Goal: Task Accomplishment & Management: Use online tool/utility

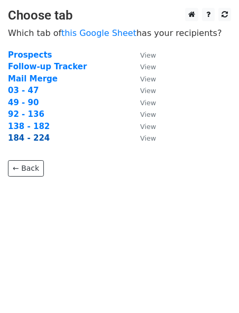
click at [20, 137] on strong "184 - 224" at bounding box center [29, 138] width 42 height 10
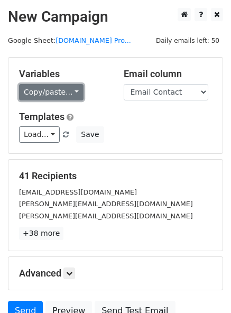
click at [32, 93] on link "Copy/paste..." at bounding box center [51, 92] width 64 height 16
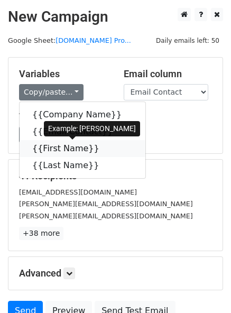
click at [42, 150] on link "{{First Name}}" at bounding box center [83, 148] width 126 height 17
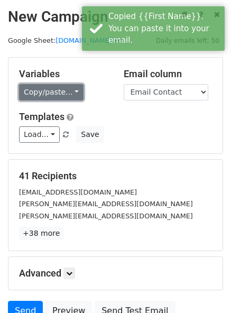
click at [40, 86] on link "Copy/paste..." at bounding box center [51, 92] width 64 height 16
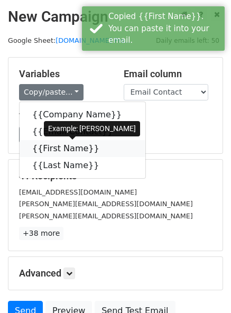
click at [47, 148] on link "{{First Name}}" at bounding box center [83, 148] width 126 height 17
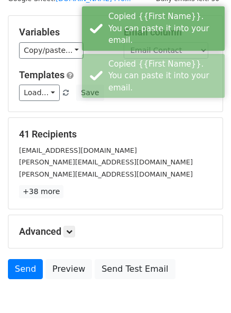
scroll to position [98, 0]
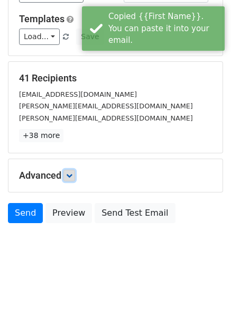
click at [67, 178] on link at bounding box center [69, 176] width 12 height 12
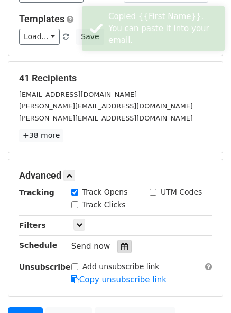
click at [119, 243] on div at bounding box center [124, 246] width 14 height 14
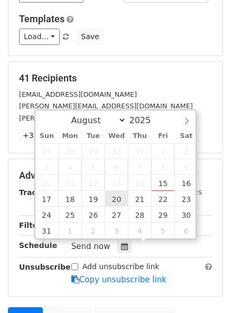
type input "[DATE] 12:00"
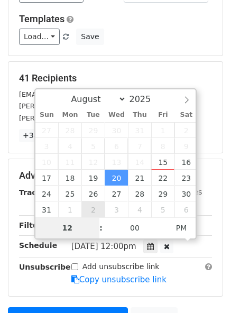
type input "2"
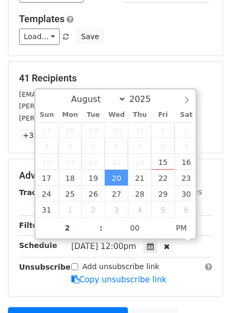
type input "[DATE] 14:00"
click at [149, 70] on div "41 Recipients [EMAIL_ADDRESS][DOMAIN_NAME] [PERSON_NAME][EMAIL_ADDRESS][DOMAIN_…" at bounding box center [115, 107] width 214 height 91
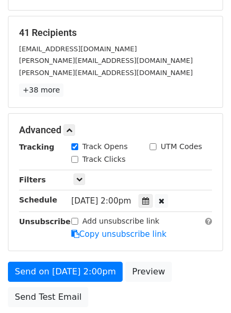
scroll to position [174, 0]
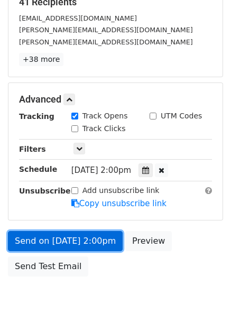
click at [81, 246] on link "Send on [DATE] 2:00pm" at bounding box center [65, 241] width 115 height 20
